Goal: Ask a question

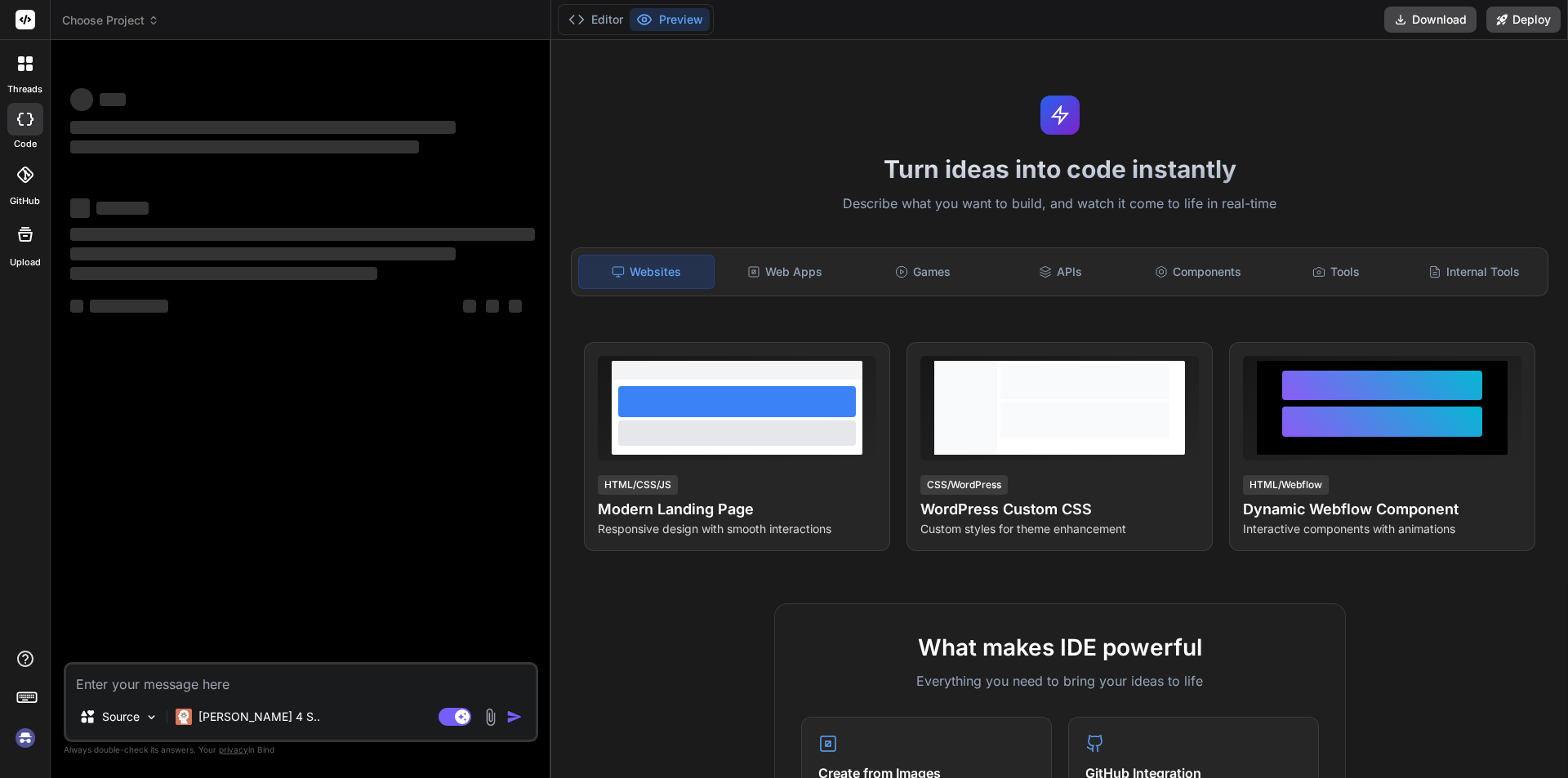
click at [238, 691] on textarea at bounding box center [301, 679] width 470 height 30
type textarea "x"
type textarea "• Lo ipsumdolo sit ametc adip eli sedd eiu temporinci ut laboree. • Dol magn al…"
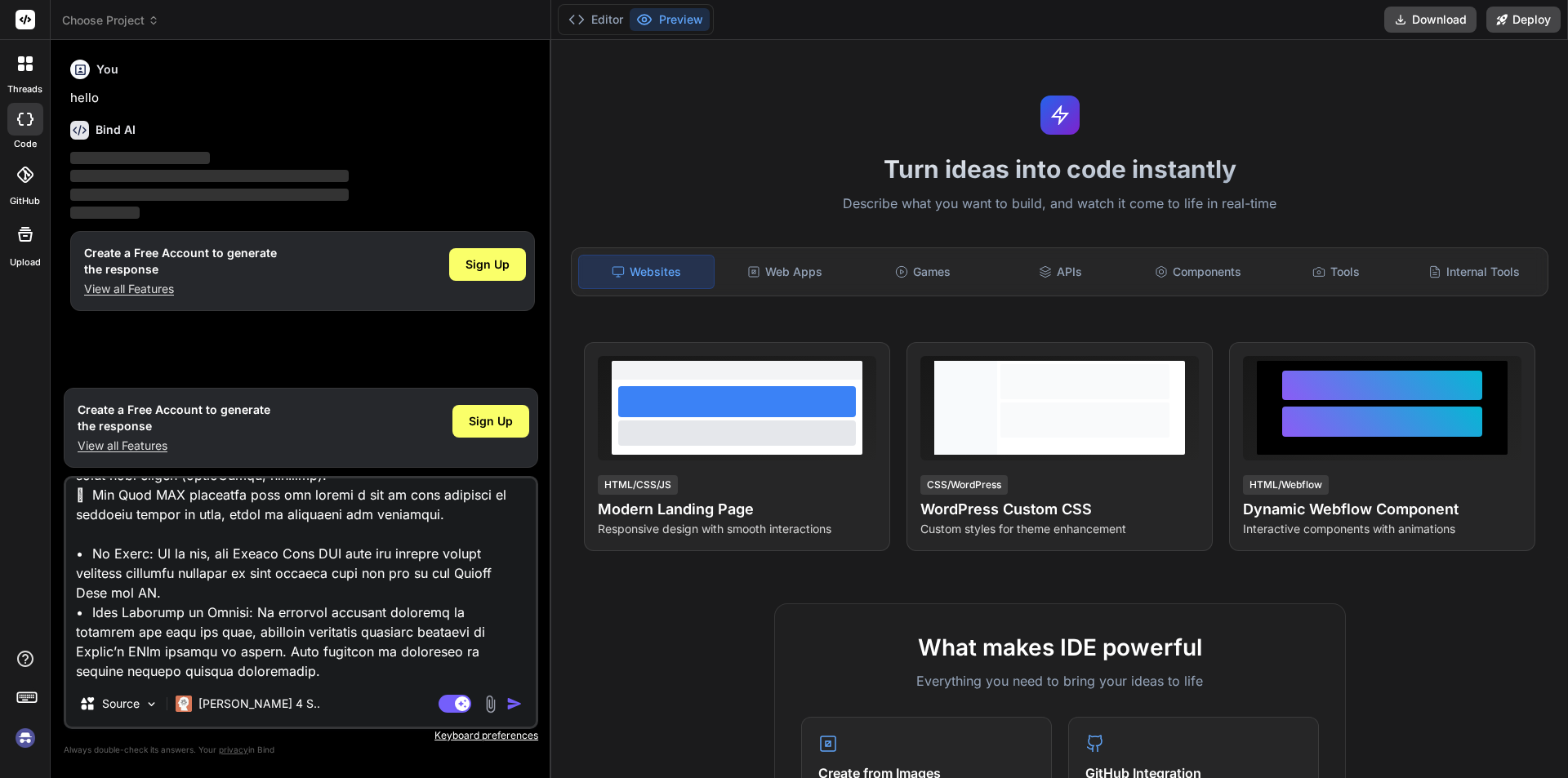
type textarea "x"
type textarea "• Lo ipsumdolo sit ametc adip eli sedd eiu temporinci ut laboree. • Dol magn al…"
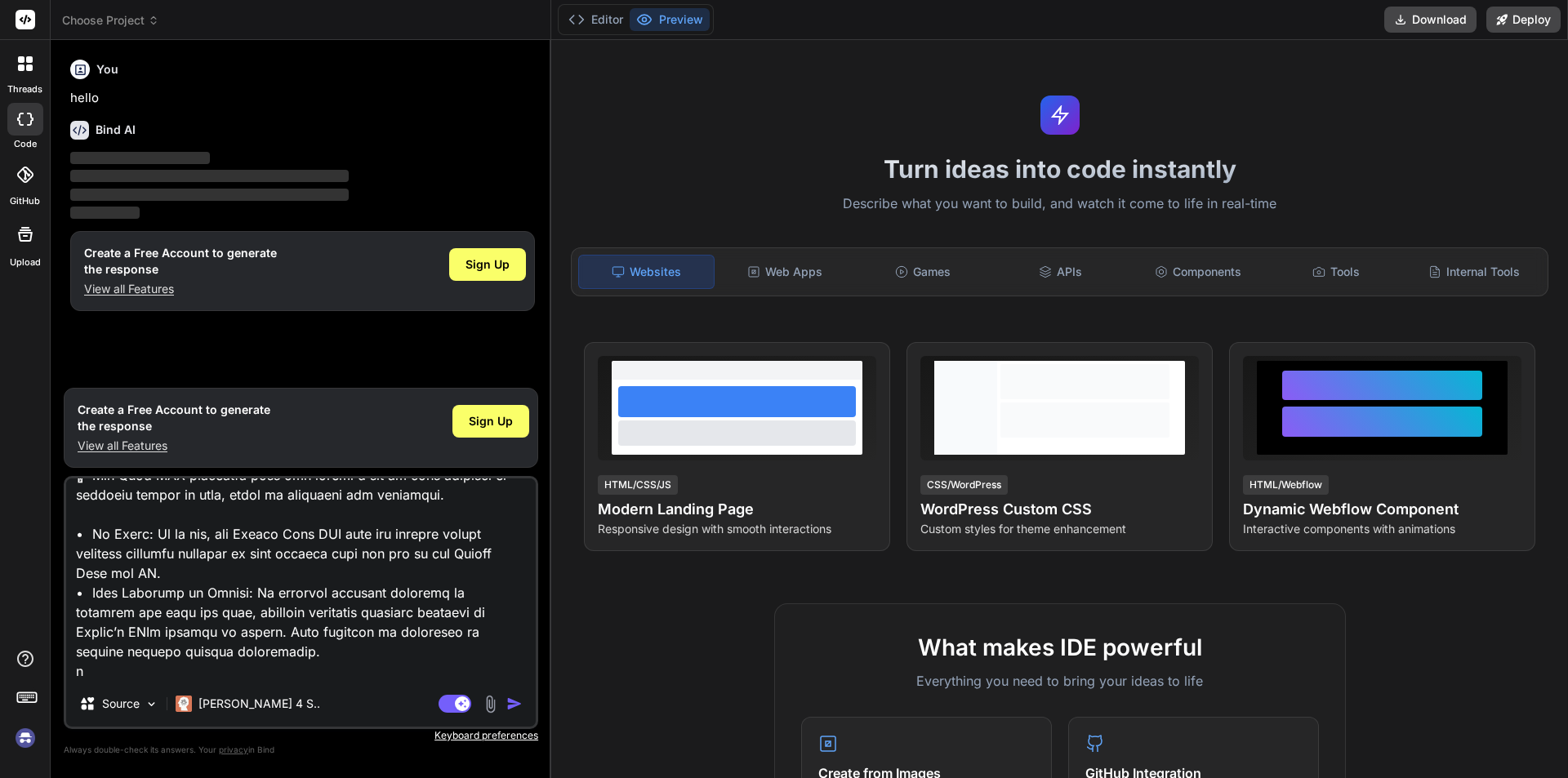
type textarea "x"
type textarea "• Lo ipsumdolo sit ametc adip eli sedd eiu temporinci ut laboree. • Dol magn al…"
type textarea "x"
type textarea "• Lo ipsumdolo sit ametc adip eli sedd eiu temporinci ut laboree. • Dol magn al…"
type textarea "x"
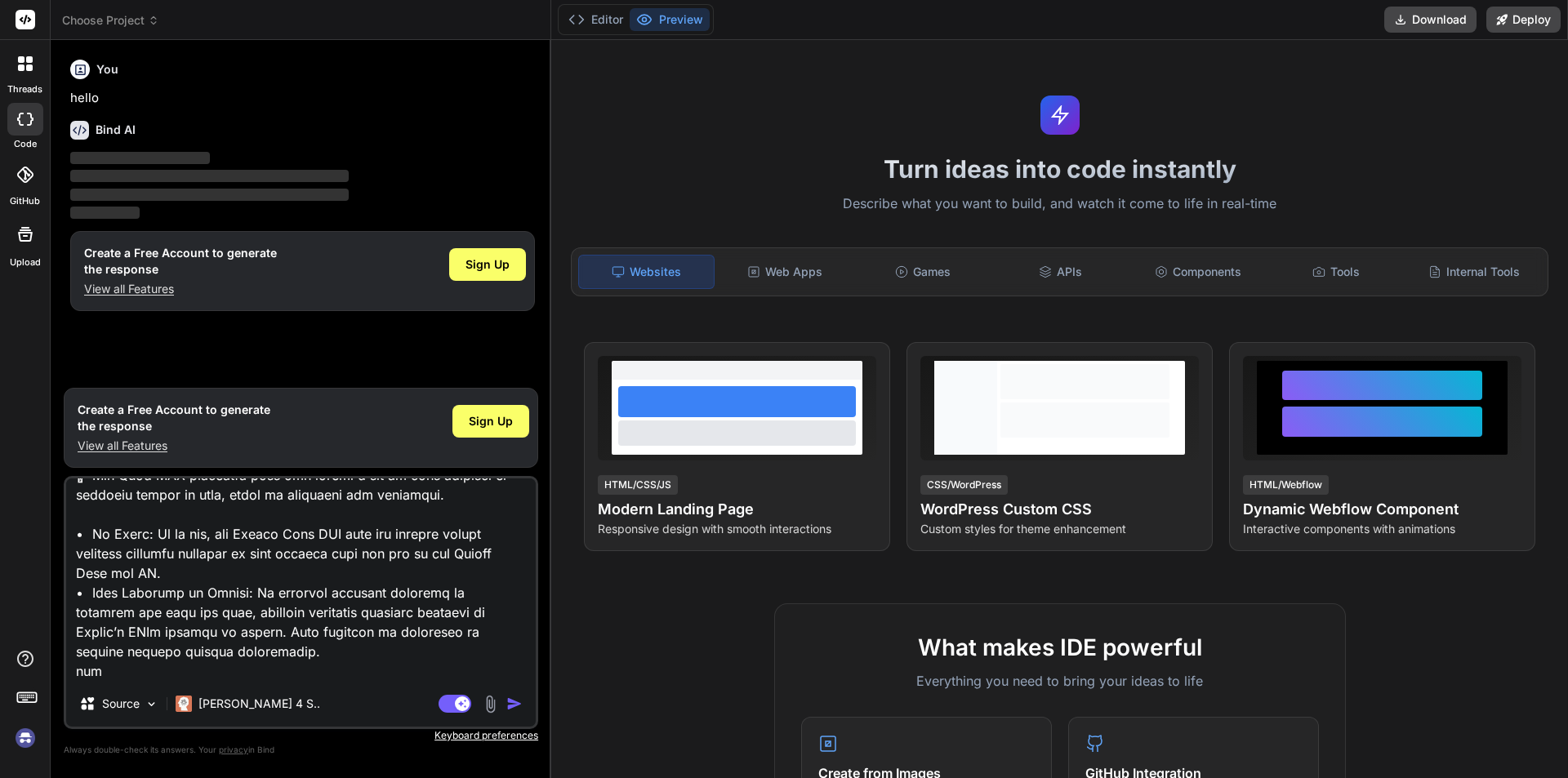
type textarea "• Lo ipsumdolo sit ametc adip eli sedd eiu temporinci ut laboree. • Dol magn al…"
type textarea "x"
type textarea "• Lo ipsumdolo sit ametc adip eli sedd eiu temporinci ut laboree. • Dol magn al…"
type textarea "x"
type textarea "• Lo ipsumdolo sit ametc adip eli sedd eiu temporinci ut laboree. • Dol magn al…"
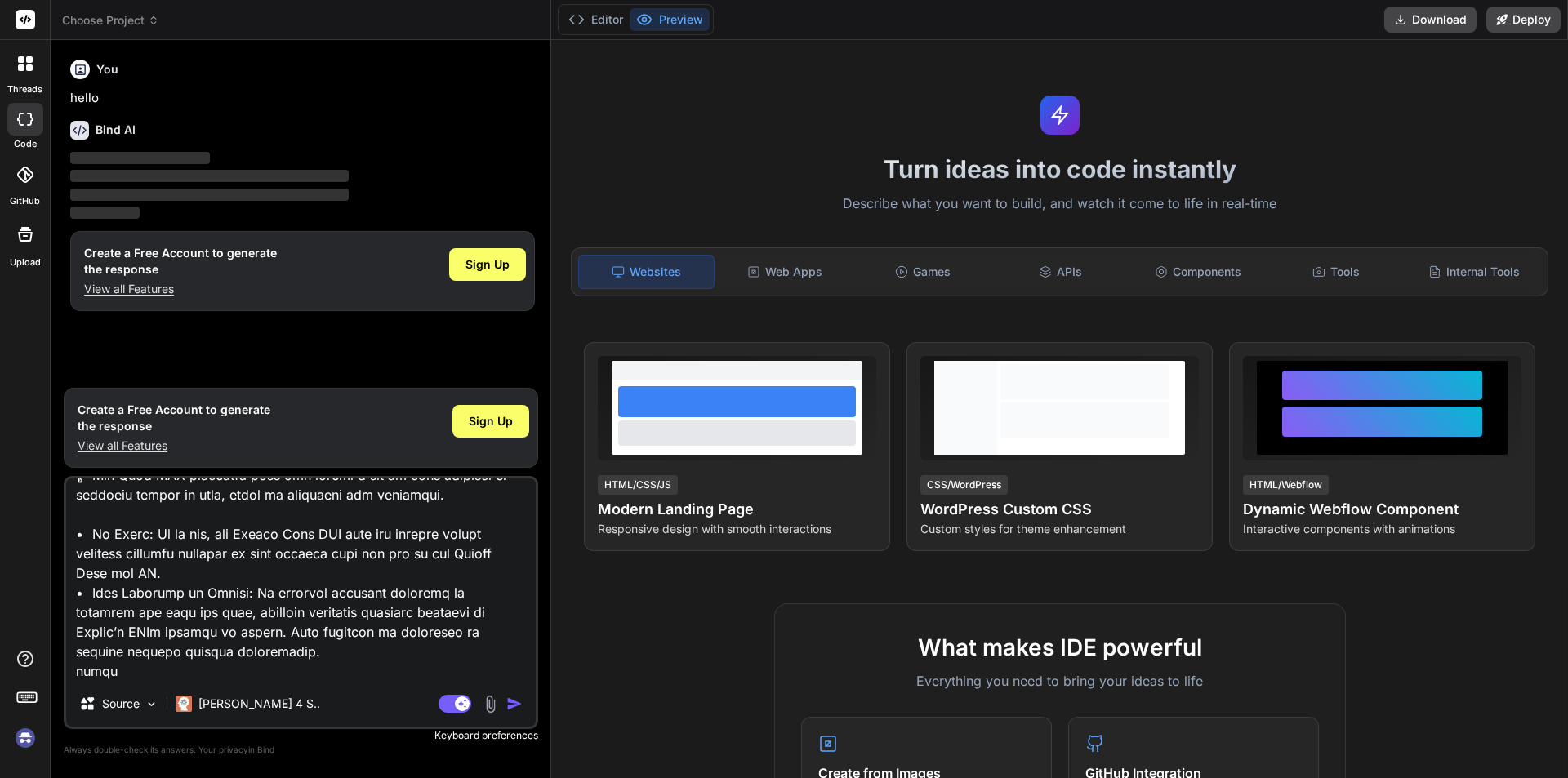
type textarea "x"
type textarea "• Lo ipsumdolo sit ametc adip eli sedd eiu temporinci ut laboree. • Dol magn al…"
type textarea "x"
type textarea "• Lo ipsumdolo sit ametc adip eli sedd eiu temporinci ut laboree. • Dol magn al…"
type textarea "x"
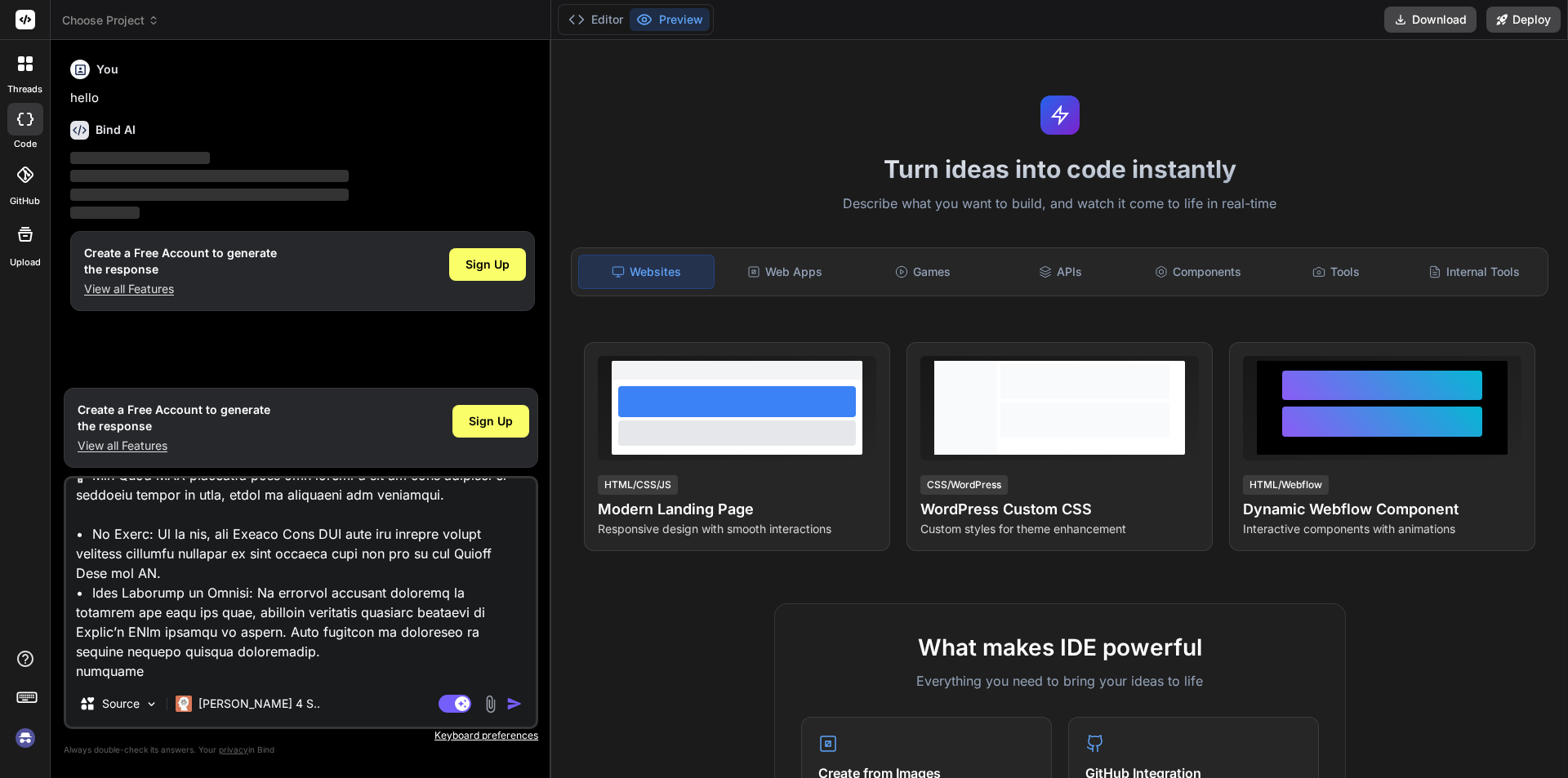
type textarea "• Lo ipsumdolo sit ametc adip eli sedd eiu temporinci ut laboree. • Dol magn al…"
type textarea "x"
type textarea "• Lo ipsumdolo sit ametc adip eli sedd eiu temporinci ut laboree. • Dol magn al…"
type textarea "x"
type textarea "• Lo ipsumdolo sit ametc adip eli sedd eiu temporinci ut laboree. • Dol magn al…"
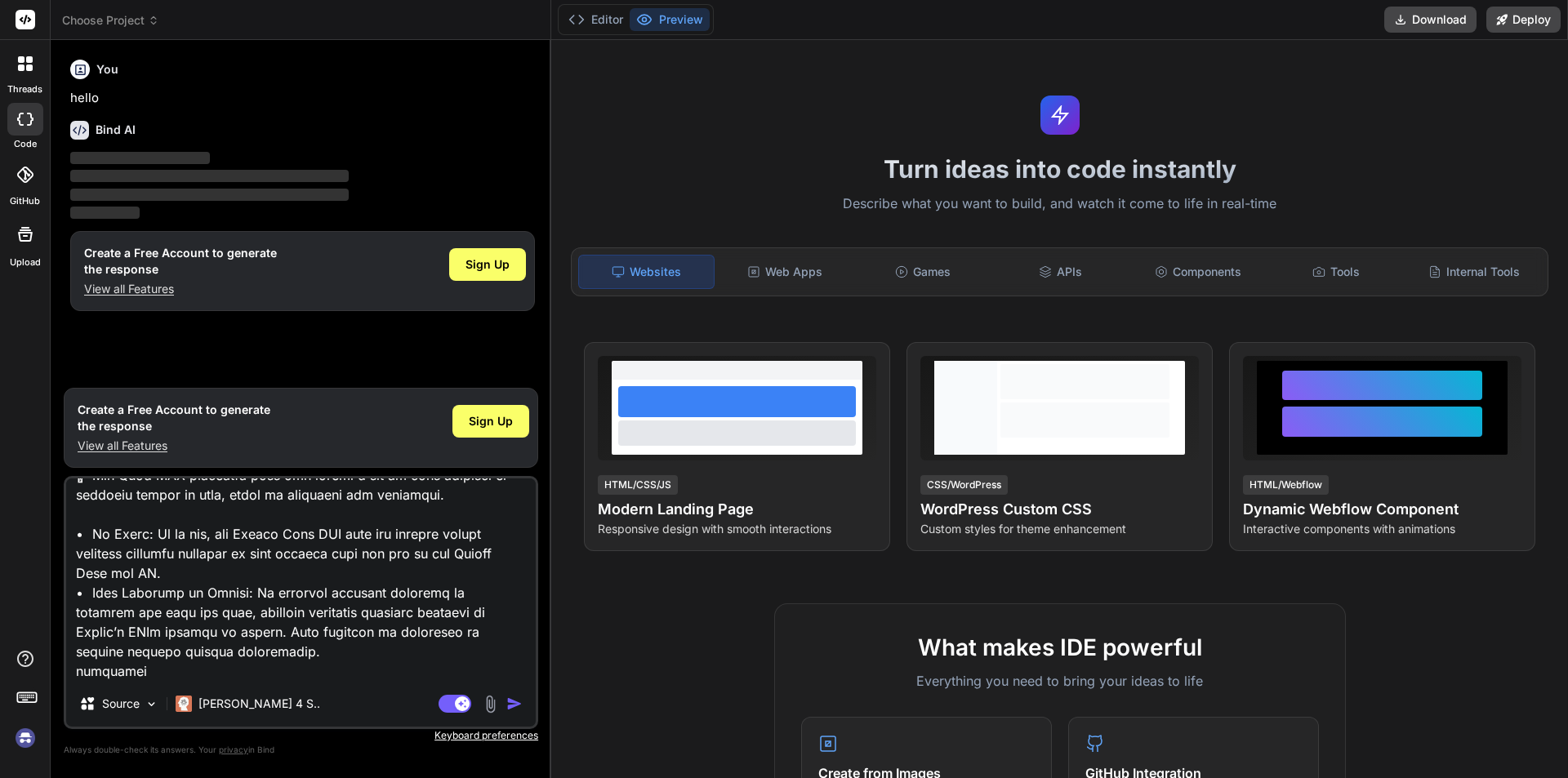
type textarea "x"
type textarea "• Lo ipsumdolo sit ametc adip eli sedd eiu temporinci ut laboree. • Dol magn al…"
type textarea "x"
type textarea "• Lo ipsumdolo sit ametc adip eli sedd eiu temporinci ut laboree. • Dol magn al…"
type textarea "x"
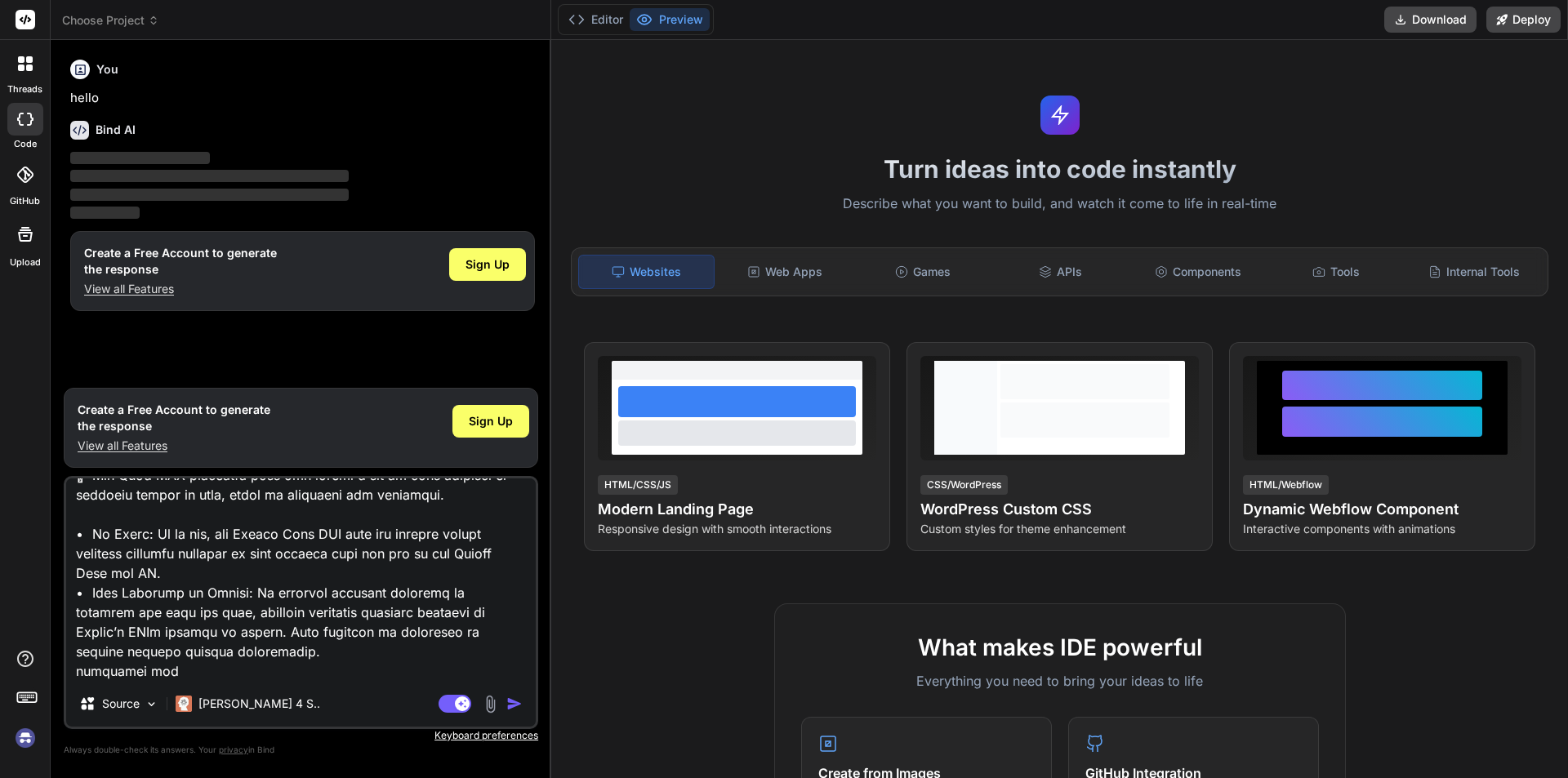
type textarea "• Lo ipsumdolo sit ametc adip eli sedd eiu temporinci ut laboree. • Dol magn al…"
type textarea "x"
type textarea "• Lo ipsumdolo sit ametc adip eli sedd eiu temporinci ut laboree. • Dol magn al…"
type textarea "x"
type textarea "• Lo ipsumdolo sit ametc adip eli sedd eiu temporinci ut laboree. • Dol magn al…"
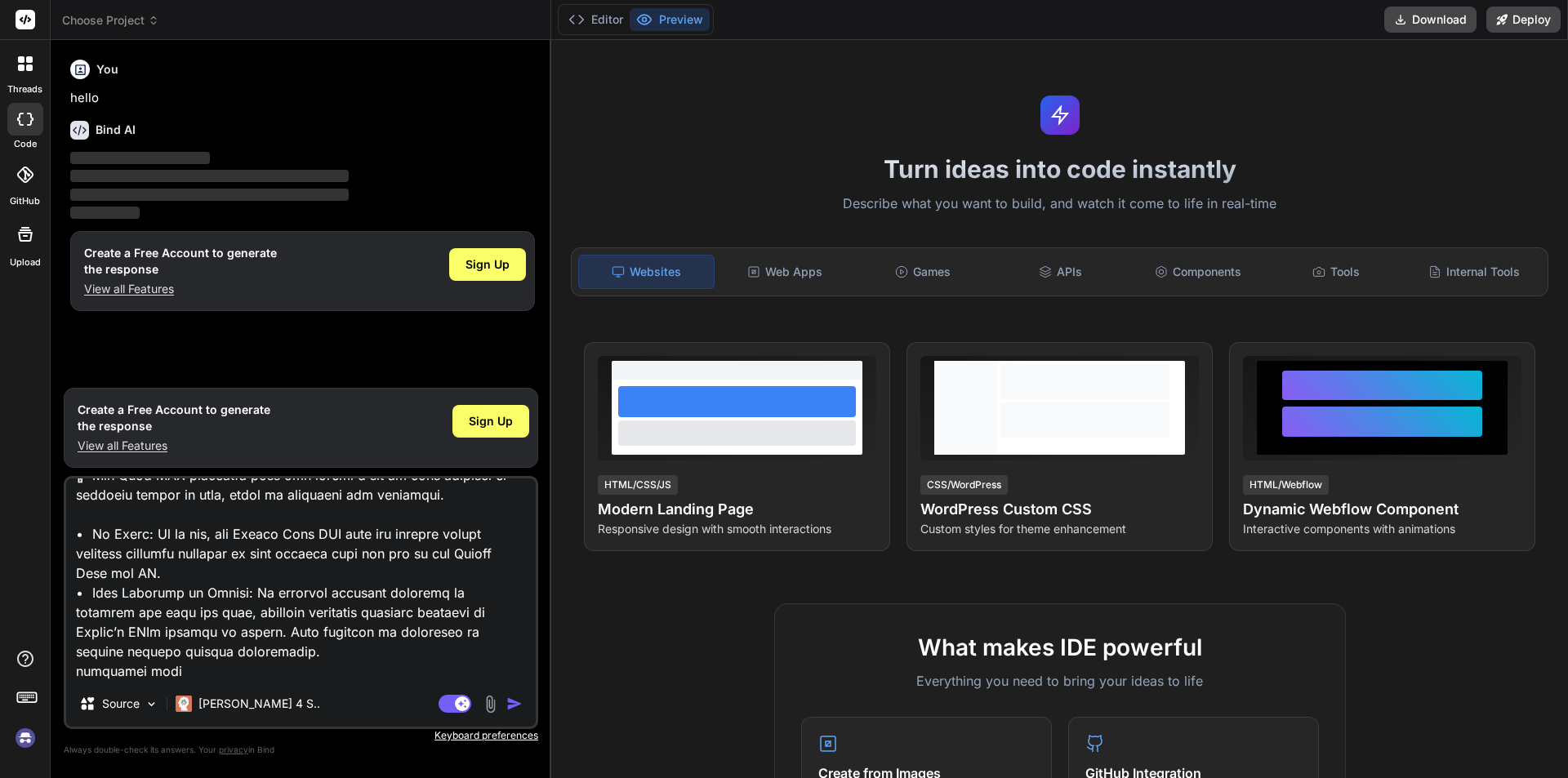
click at [511, 704] on img "button" at bounding box center [514, 704] width 16 height 16
click at [519, 707] on img "button" at bounding box center [514, 704] width 16 height 16
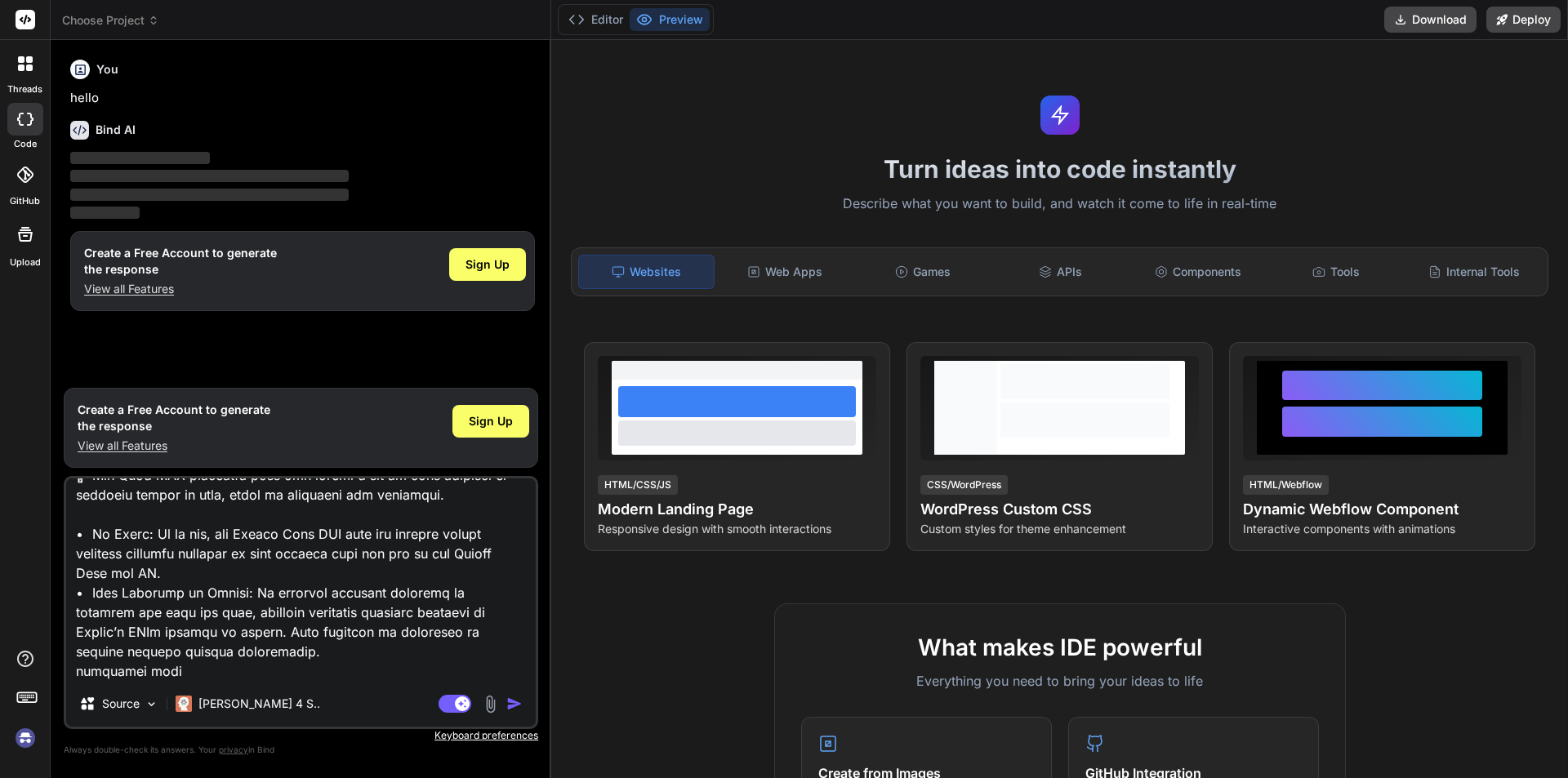
click at [519, 707] on img "button" at bounding box center [514, 704] width 16 height 16
click at [462, 699] on rect at bounding box center [461, 704] width 14 height 14
click at [462, 702] on rect at bounding box center [455, 704] width 32 height 18
click at [245, 703] on p "[PERSON_NAME] 4 S.." at bounding box center [259, 704] width 121 height 16
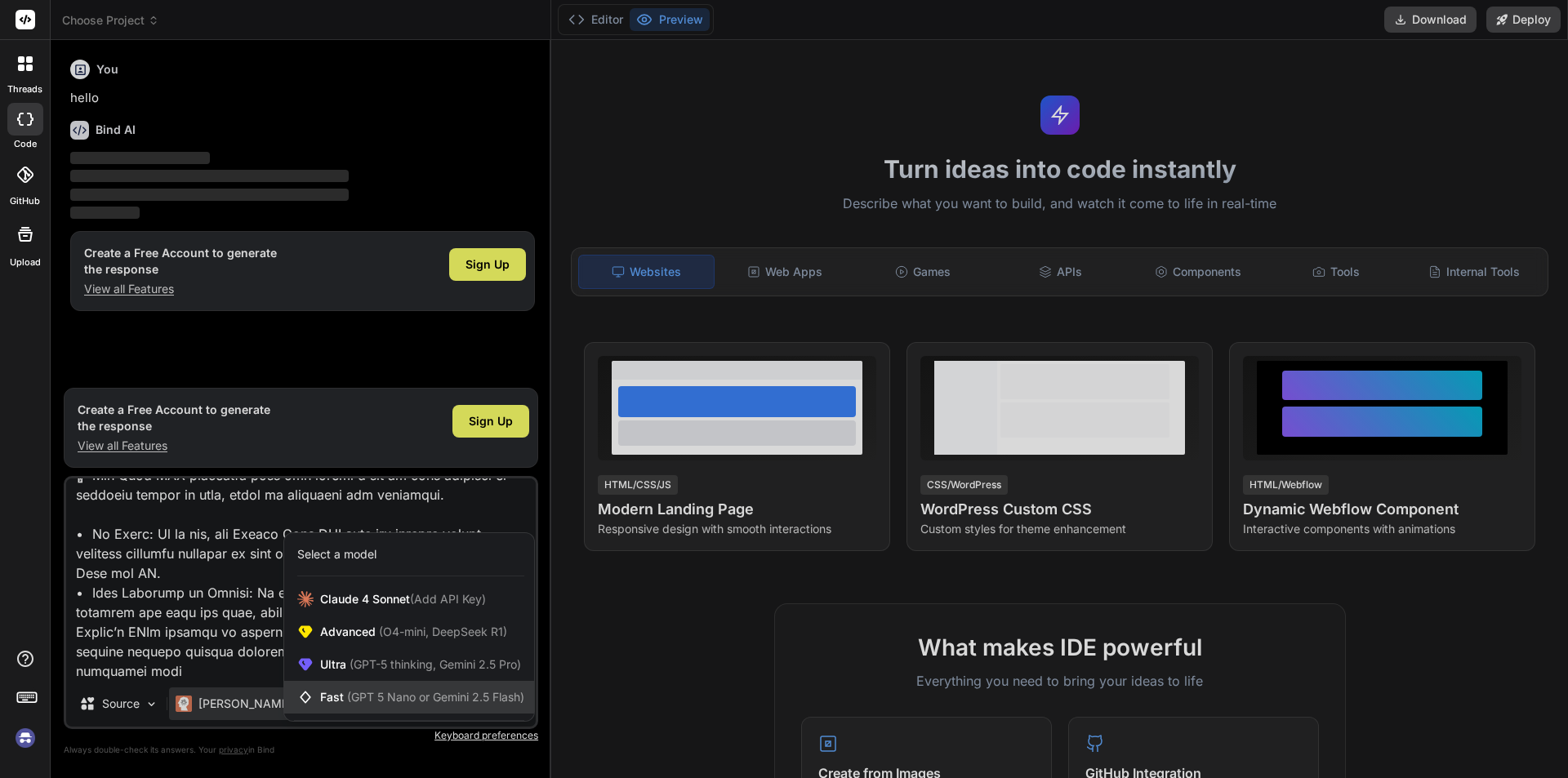
click at [478, 702] on span "(GPT 5 Nano or Gemini 2.5 Flash)" at bounding box center [436, 697] width 178 height 14
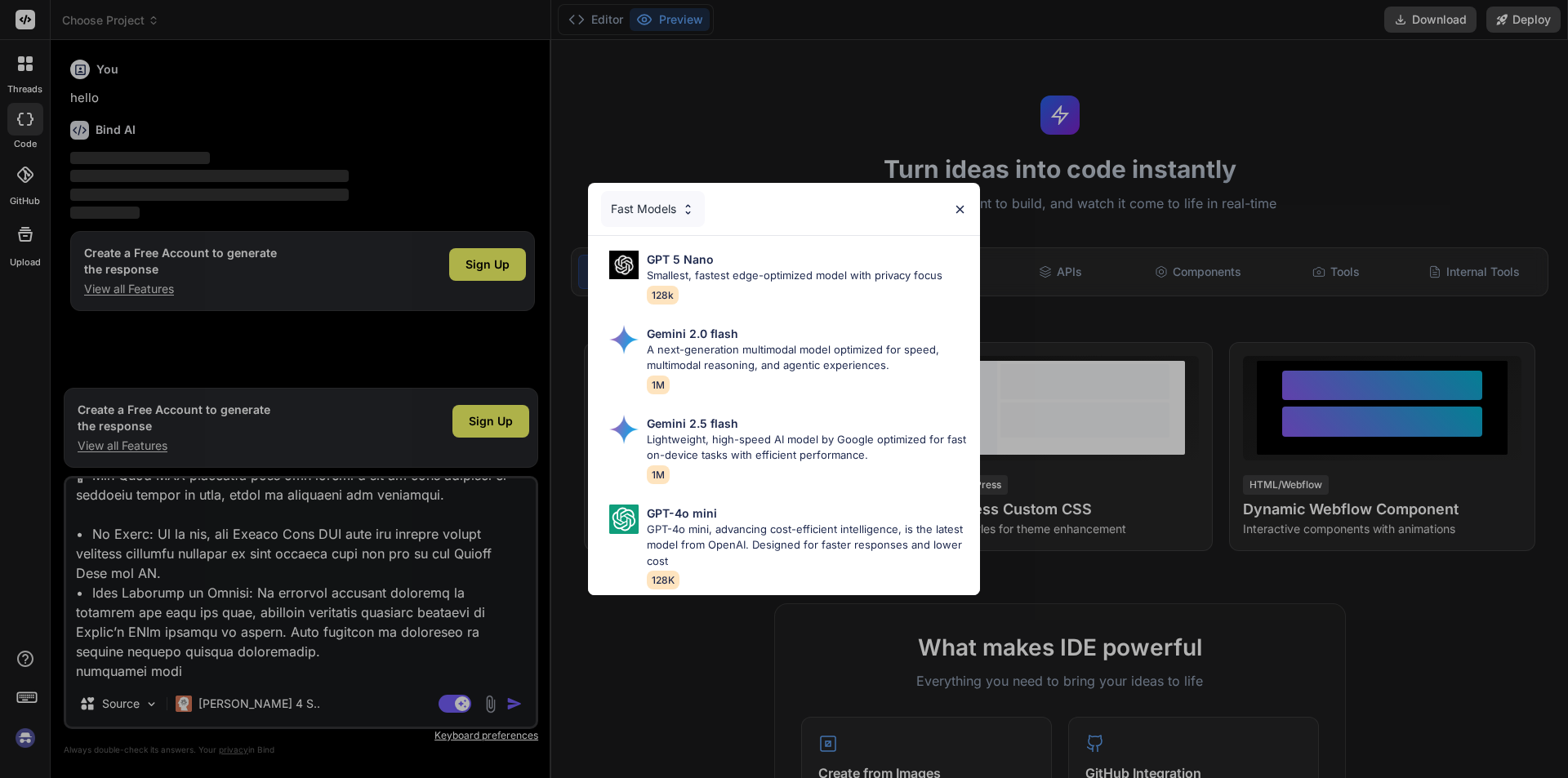
click at [951, 204] on div "Fast Models" at bounding box center [784, 209] width 392 height 53
click at [961, 205] on img at bounding box center [960, 209] width 14 height 14
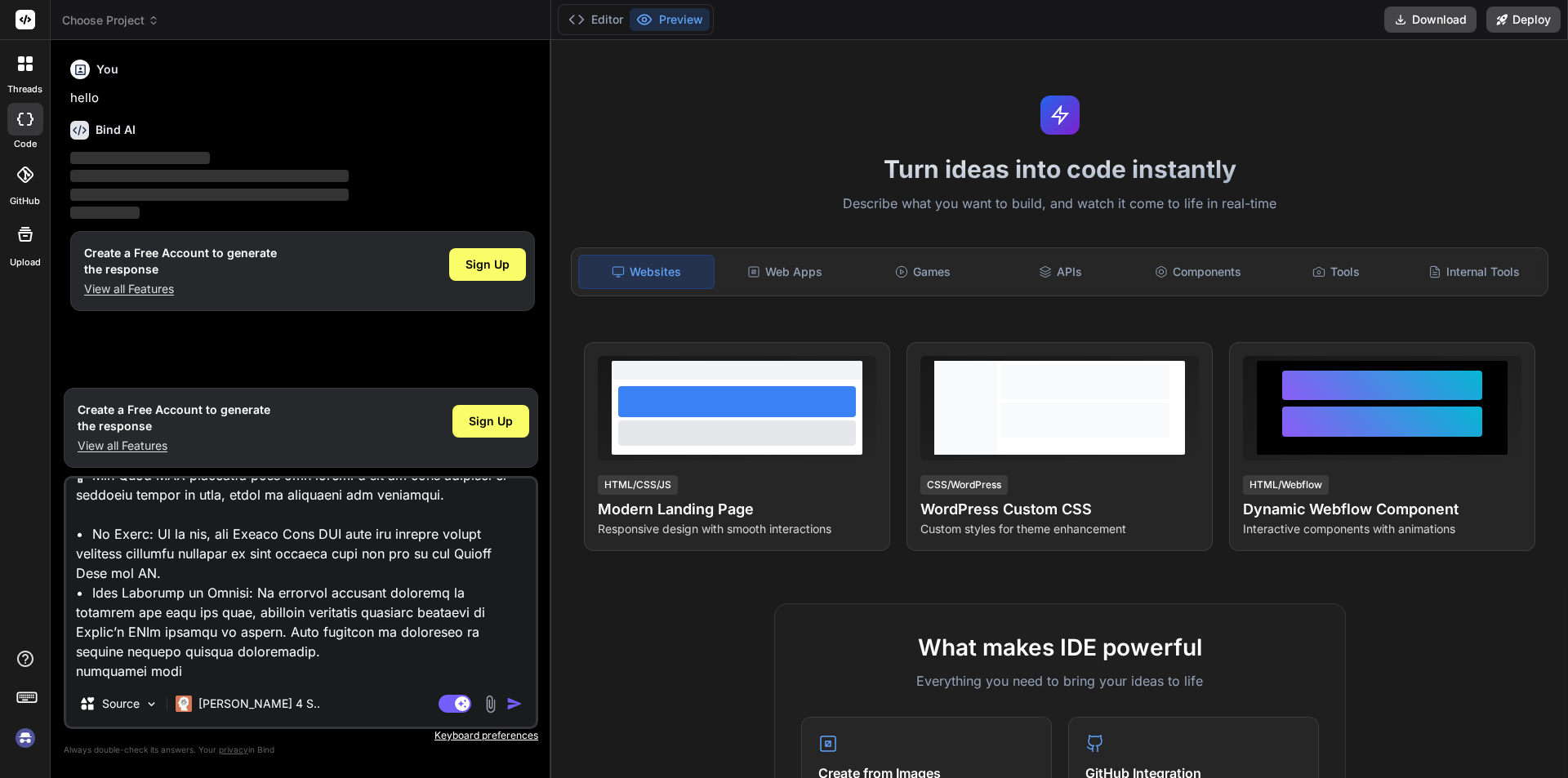
click at [328, 704] on div "Source Claude 4 S.." at bounding box center [301, 706] width 470 height 39
click at [258, 706] on p "[PERSON_NAME] 4 S.." at bounding box center [259, 704] width 121 height 16
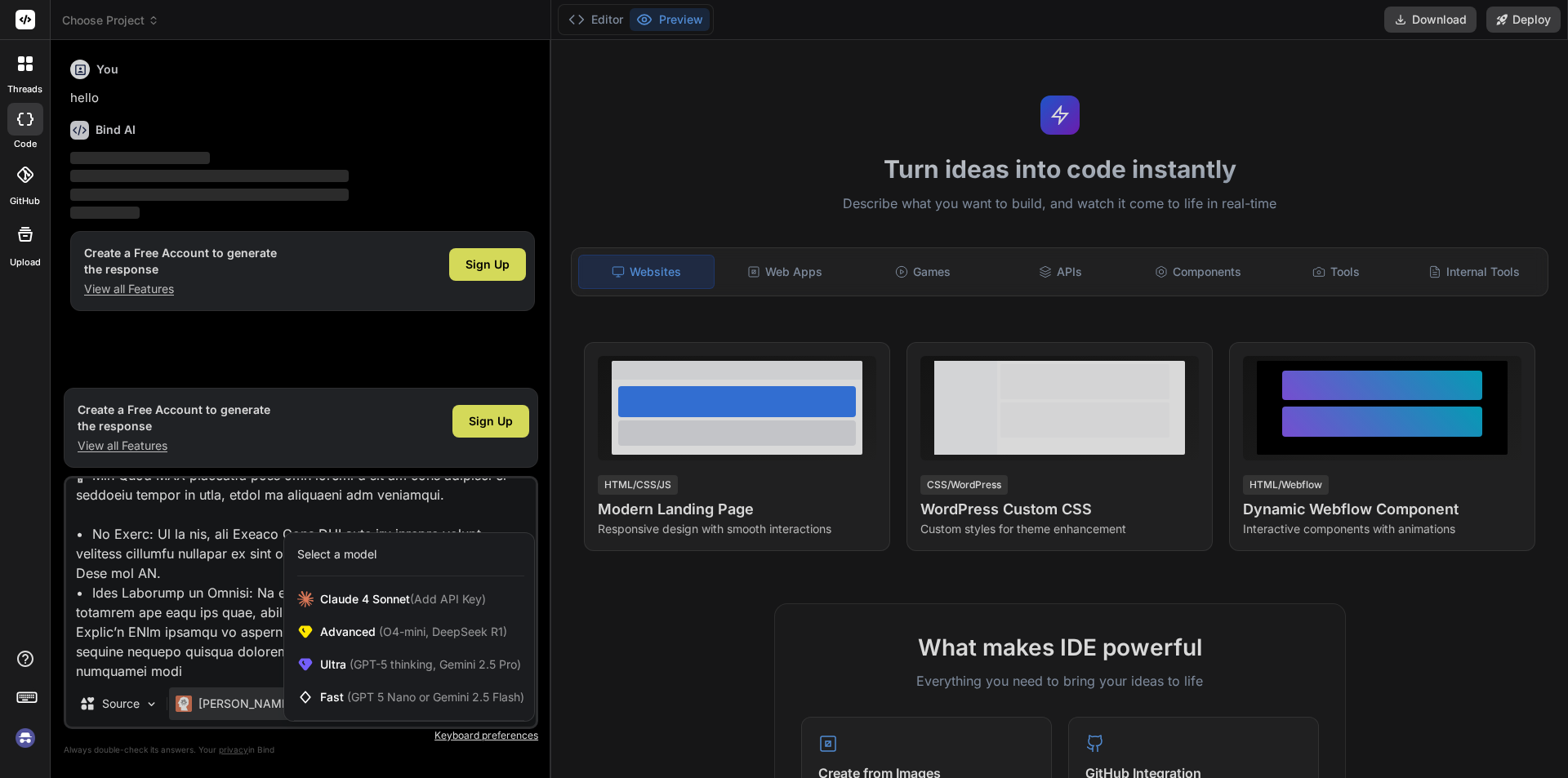
click at [192, 646] on div at bounding box center [784, 389] width 1568 height 778
type textarea "x"
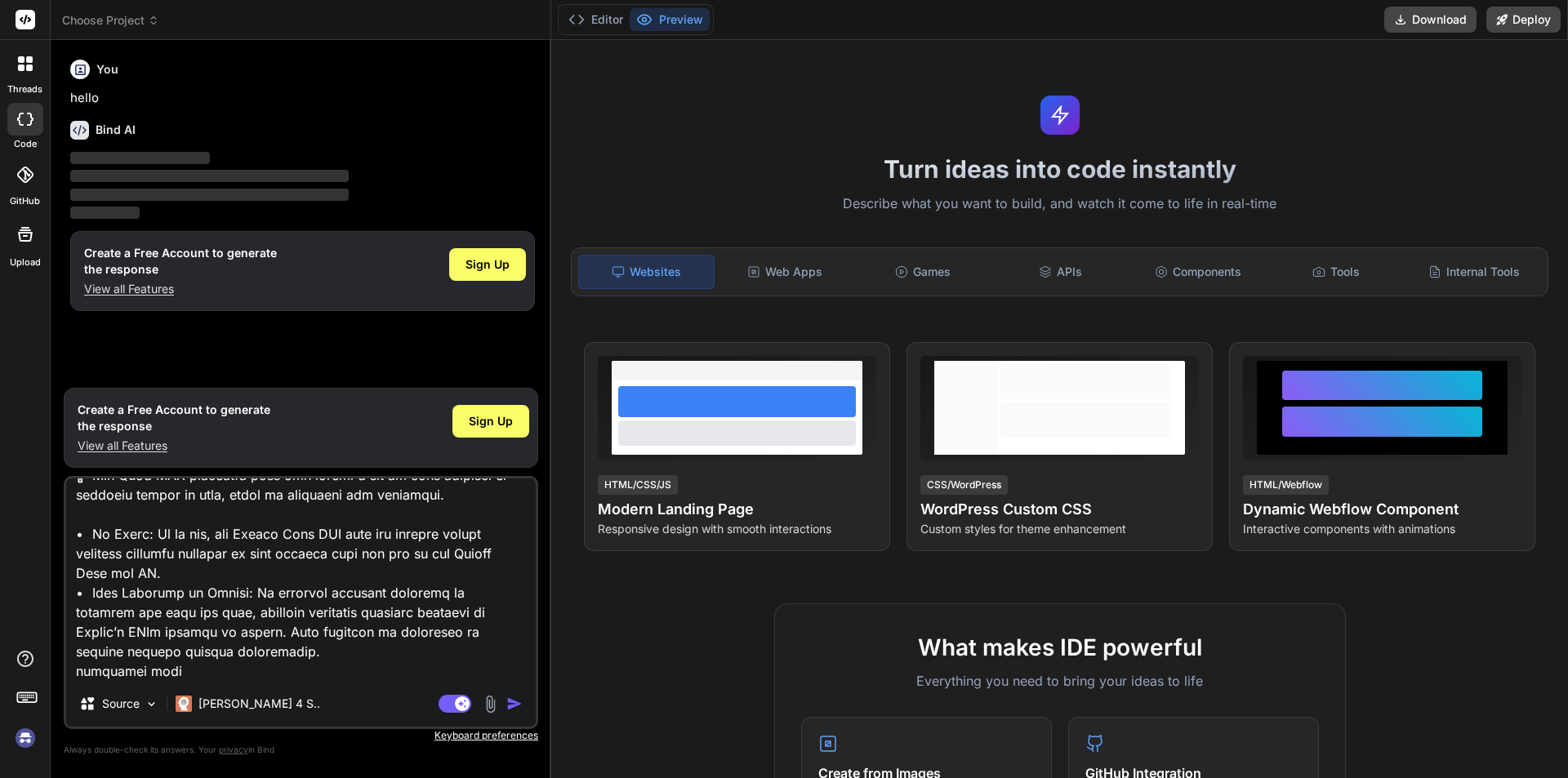
click at [255, 602] on textarea at bounding box center [301, 579] width 470 height 202
